Goal: Transaction & Acquisition: Download file/media

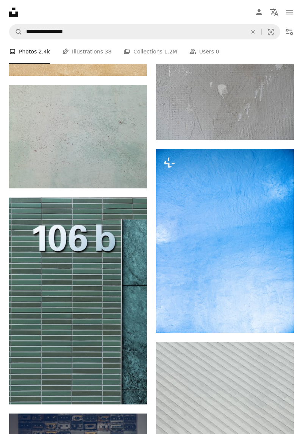
scroll to position [13300, 0]
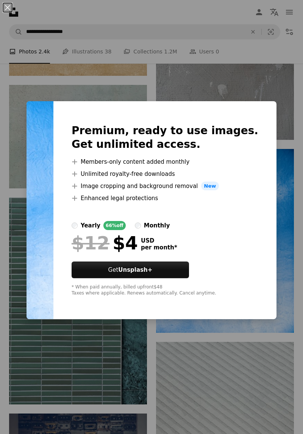
click at [303, 294] on div "An X shape Premium, ready to use images. Get unlimited access. A plus sign Memb…" at bounding box center [151, 217] width 303 height 434
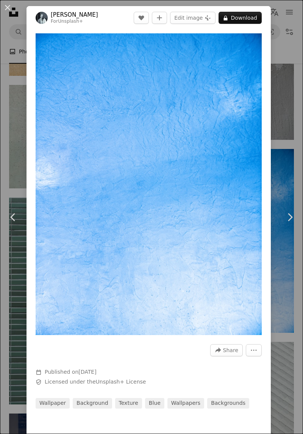
scroll to position [13563, 0]
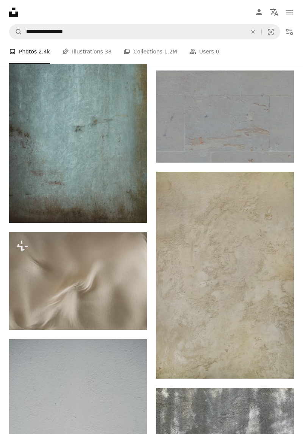
scroll to position [15107, 0]
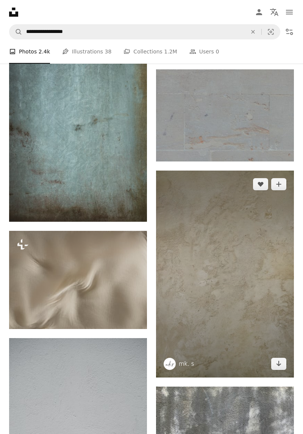
click at [280, 368] on icon "Arrow pointing down" at bounding box center [279, 363] width 6 height 9
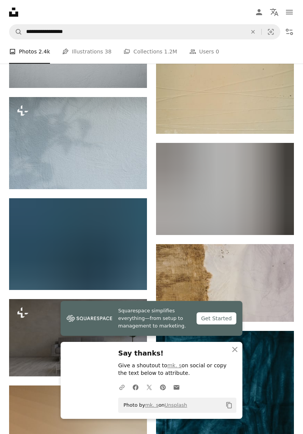
scroll to position [15566, 0]
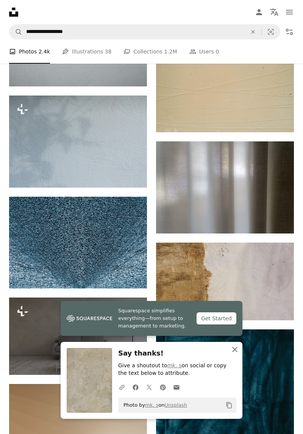
click at [232, 351] on icon "An X shape" at bounding box center [235, 349] width 9 height 9
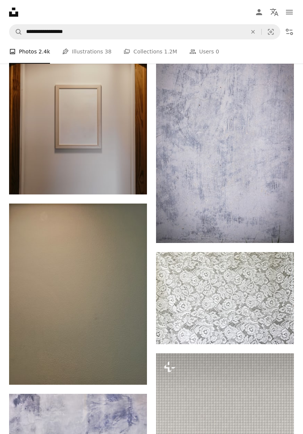
scroll to position [2053, 0]
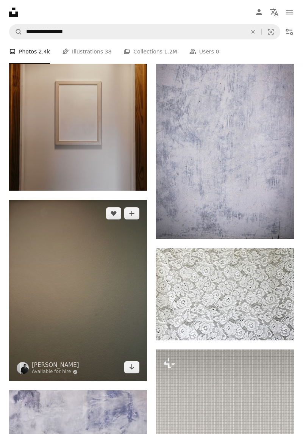
click at [114, 353] on img at bounding box center [78, 291] width 138 height 182
click at [130, 372] on icon "Arrow pointing down" at bounding box center [132, 367] width 6 height 9
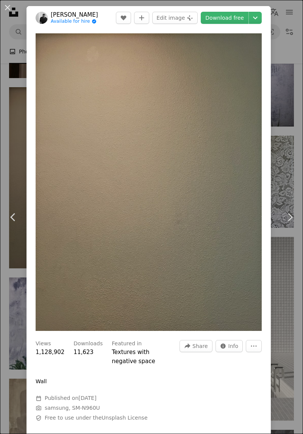
scroll to position [2511, 0]
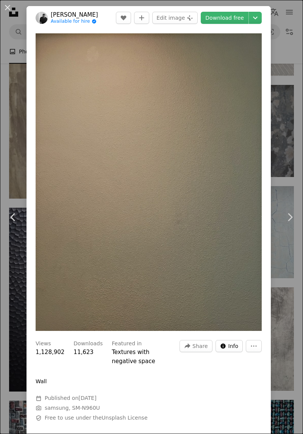
click at [232, 350] on button "Info icon Info" at bounding box center [230, 346] width 28 height 12
click at [293, 105] on div "An X shape Chevron left Chevron right [PERSON_NAME] Available for hire A checkm…" at bounding box center [151, 217] width 303 height 434
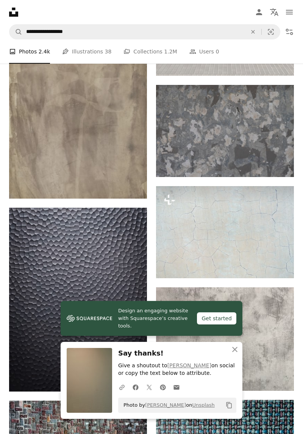
scroll to position [2053, 0]
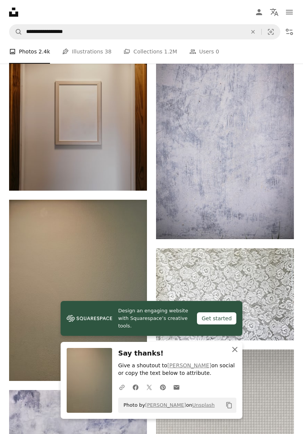
click at [234, 347] on icon "An X shape" at bounding box center [235, 349] width 9 height 9
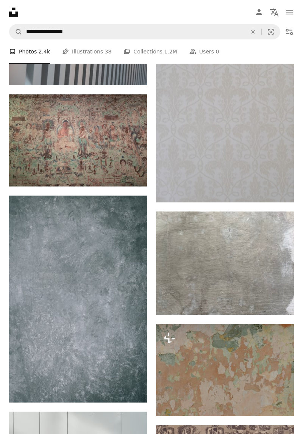
scroll to position [4342, 0]
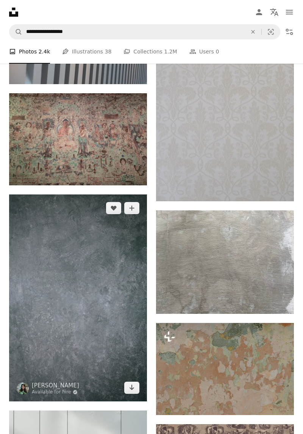
click at [126, 385] on img at bounding box center [78, 298] width 138 height 207
click at [131, 392] on icon "Arrow pointing down" at bounding box center [132, 387] width 6 height 9
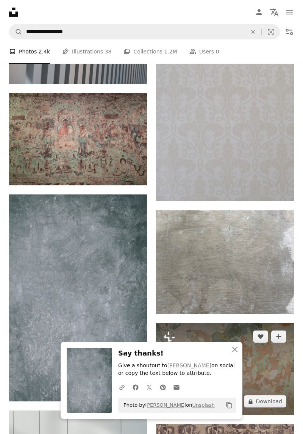
click at [232, 348] on img at bounding box center [225, 369] width 138 height 92
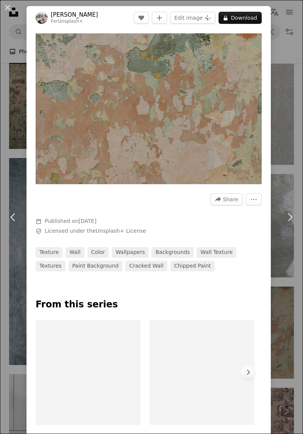
click at [290, 162] on div "An X shape Chevron left Chevron right [PERSON_NAME] For Unsplash+ A heart A plu…" at bounding box center [151, 217] width 303 height 434
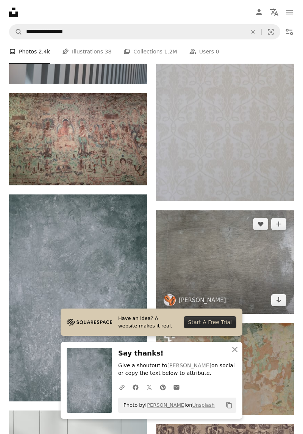
click at [259, 260] on img at bounding box center [225, 262] width 138 height 104
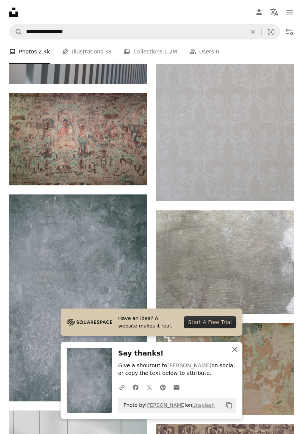
click at [235, 353] on icon "An X shape" at bounding box center [235, 349] width 9 height 9
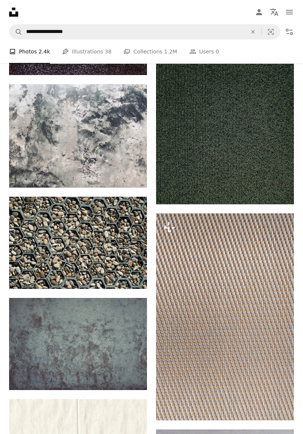
scroll to position [5721, 0]
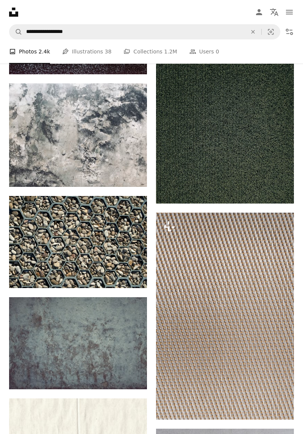
click at [149, 53] on link "A stack of folders Collections 1.2M" at bounding box center [150, 51] width 53 height 24
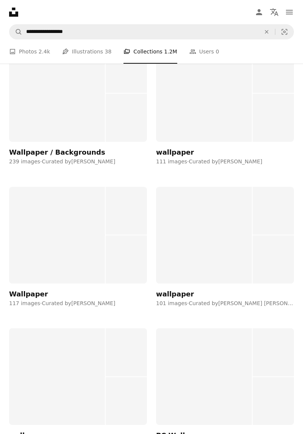
scroll to position [10653, 0]
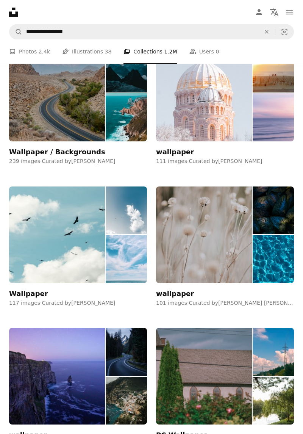
click at [127, 257] on img at bounding box center [126, 259] width 41 height 48
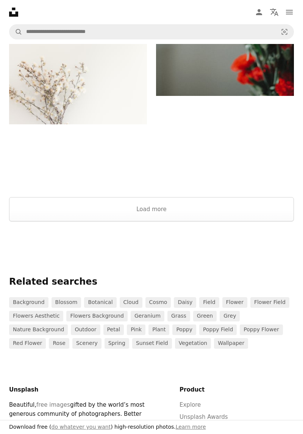
scroll to position [1595, 0]
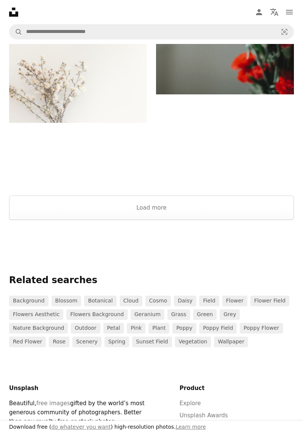
click at [260, 204] on button "Load more" at bounding box center [151, 208] width 285 height 24
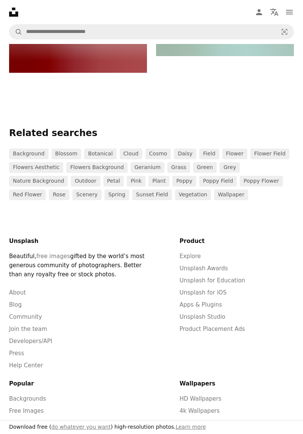
scroll to position [10032, 0]
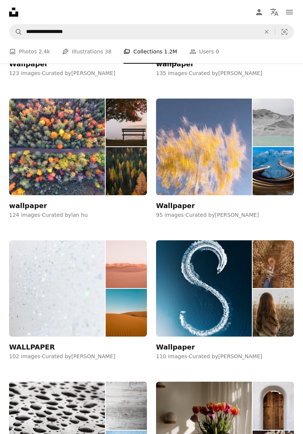
scroll to position [10028, 0]
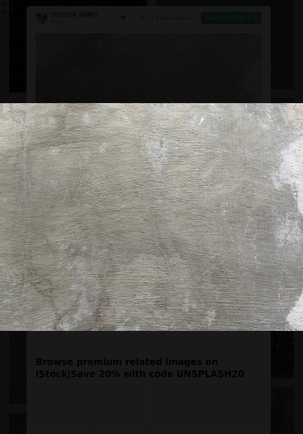
click at [303, 130] on img "Zoom out on this image" at bounding box center [152, 217] width 304 height 228
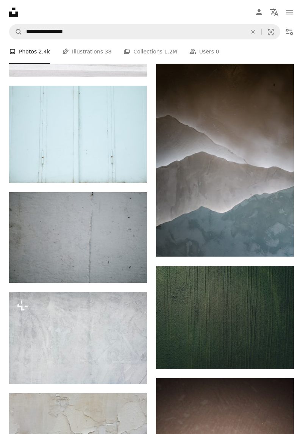
scroll to position [6328, 0]
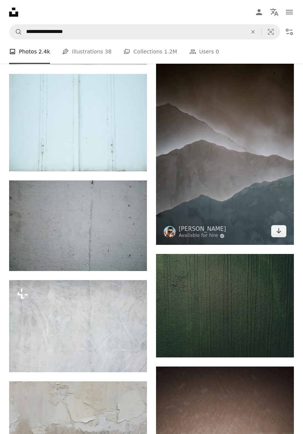
click at [267, 195] on img at bounding box center [225, 141] width 138 height 207
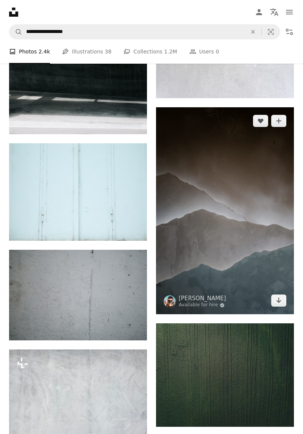
click at [277, 305] on icon "Arrow pointing down" at bounding box center [279, 300] width 6 height 9
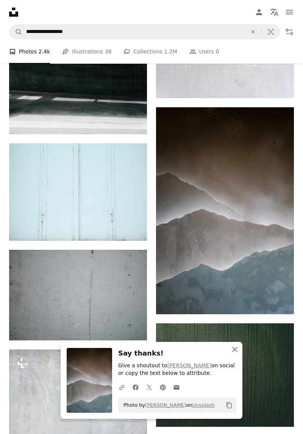
click at [236, 349] on icon "button" at bounding box center [234, 349] width 5 height 5
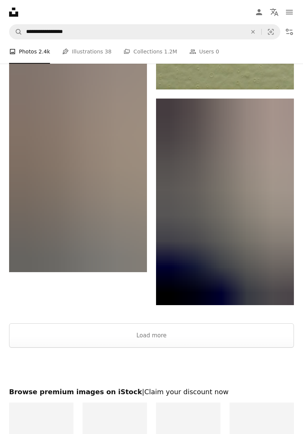
scroll to position [19699, 0]
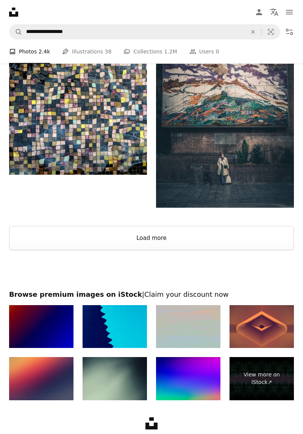
click at [199, 250] on button "Load more" at bounding box center [151, 238] width 285 height 24
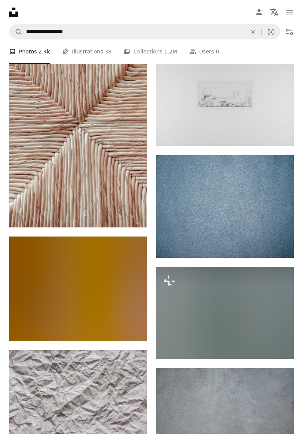
scroll to position [21241, 0]
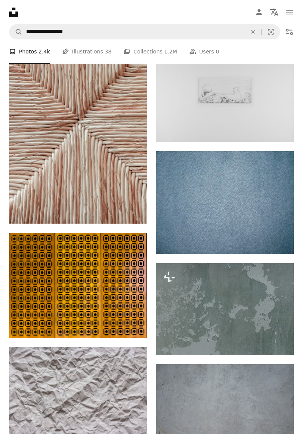
click at [262, 220] on img at bounding box center [225, 202] width 138 height 103
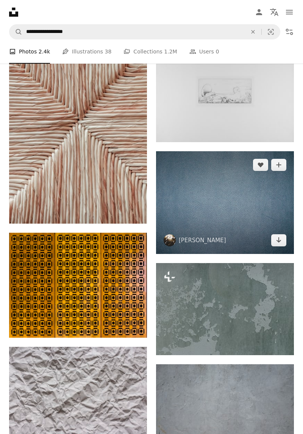
click at [276, 245] on icon "Arrow pointing down" at bounding box center [279, 240] width 6 height 9
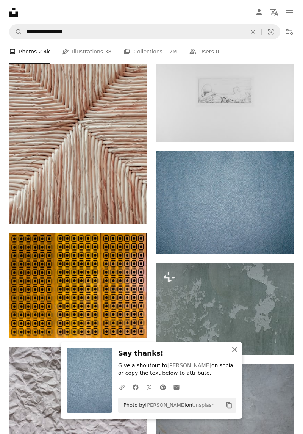
click at [232, 350] on icon "An X shape" at bounding box center [235, 349] width 9 height 9
click at [236, 345] on icon "An X shape" at bounding box center [235, 349] width 9 height 9
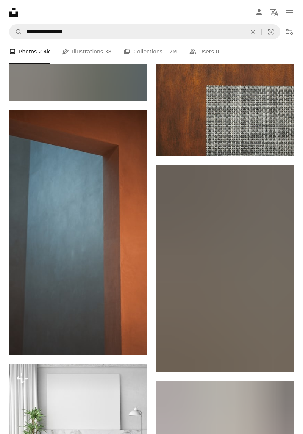
scroll to position [22605, 0]
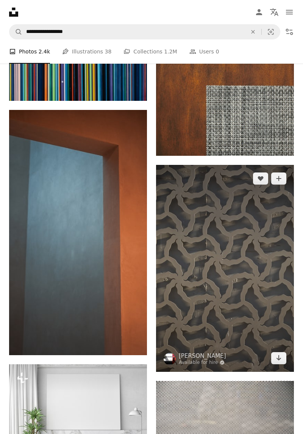
click at [257, 302] on img at bounding box center [225, 268] width 138 height 207
click at [279, 361] on icon "Download" at bounding box center [279, 357] width 5 height 5
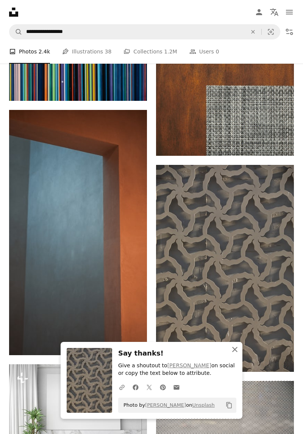
click at [237, 347] on icon "button" at bounding box center [234, 349] width 5 height 5
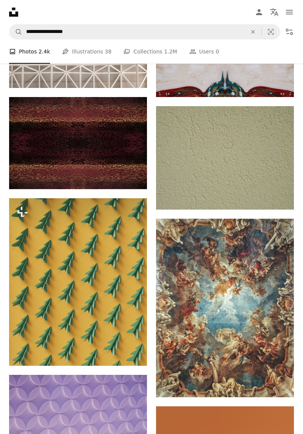
scroll to position [27105, 0]
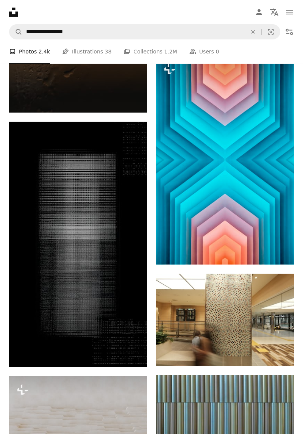
click at [142, 51] on link "A stack of folders Collections 1.2M" at bounding box center [150, 51] width 53 height 24
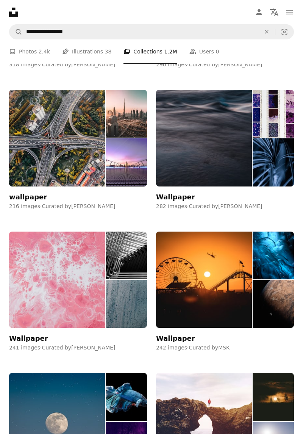
scroll to position [2245, 0]
click at [80, 294] on img at bounding box center [57, 280] width 96 height 97
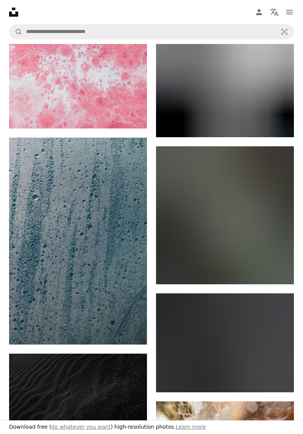
scroll to position [116, 0]
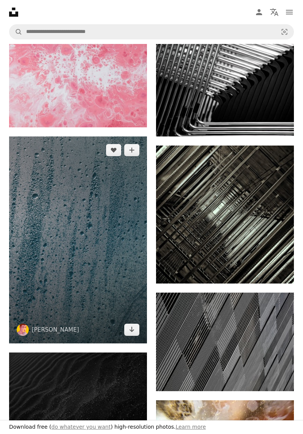
click at [111, 296] on img at bounding box center [78, 240] width 138 height 207
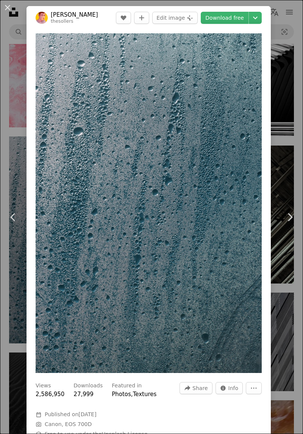
click at [233, 16] on link "Download free" at bounding box center [225, 18] width 48 height 12
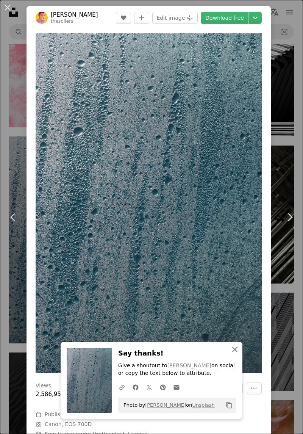
click at [234, 347] on icon "An X shape" at bounding box center [235, 349] width 9 height 9
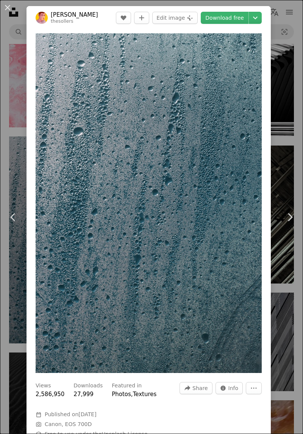
click at [290, 216] on icon "Chevron right" at bounding box center [290, 217] width 12 height 12
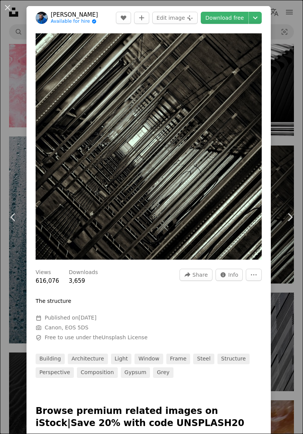
click at [298, 49] on div "An X shape Chevron left Chevron right [PERSON_NAME] Angel Available for hire A …" at bounding box center [151, 217] width 303 height 434
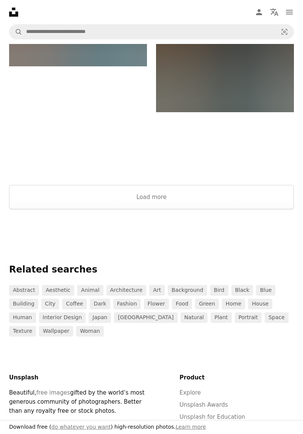
scroll to position [1644, 0]
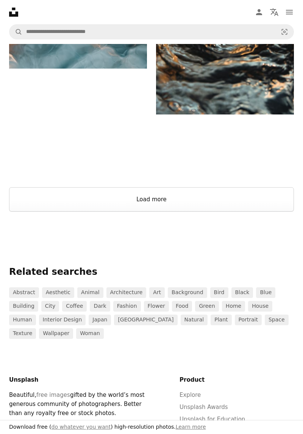
click at [228, 189] on button "Load more" at bounding box center [151, 199] width 285 height 24
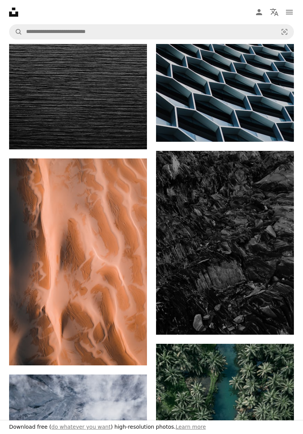
scroll to position [3211, 0]
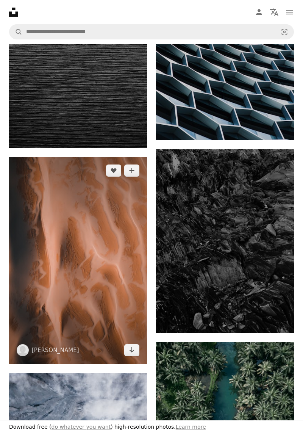
click at [117, 321] on img at bounding box center [78, 260] width 138 height 207
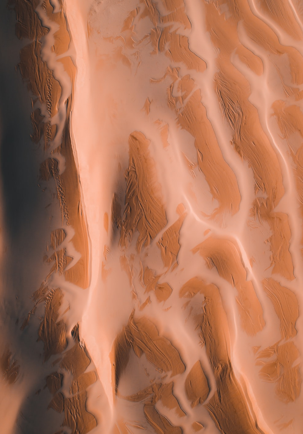
click at [303, 349] on img "Zoom out on this image" at bounding box center [152, 228] width 304 height 456
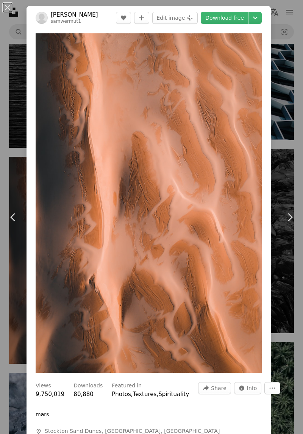
click at [237, 17] on link "Download free" at bounding box center [225, 18] width 48 height 12
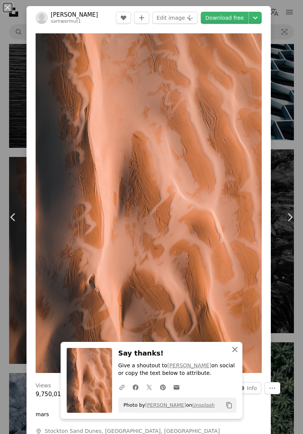
click at [236, 348] on icon "button" at bounding box center [234, 349] width 5 height 5
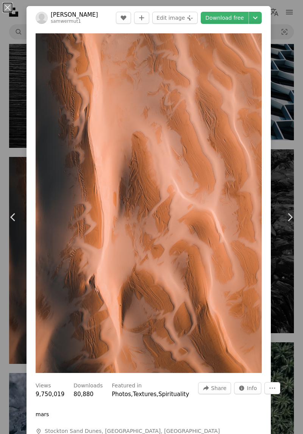
click at [293, 159] on div "An X shape Chevron left Chevron right [PERSON_NAME] samwermut1 A heart A plus s…" at bounding box center [151, 217] width 303 height 434
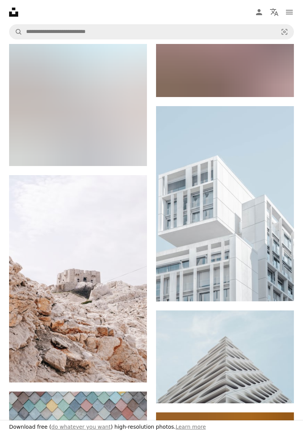
scroll to position [12261, 0]
